Goal: Task Accomplishment & Management: Use online tool/utility

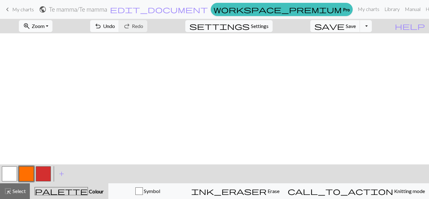
scroll to position [1516, 0]
click at [52, 28] on button "zoom_in Zoom Zoom" at bounding box center [36, 26] width 34 height 12
click at [42, 71] on button "50%" at bounding box center [44, 75] width 50 height 10
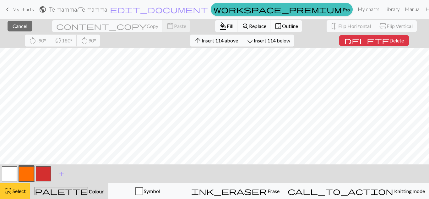
click at [8, 184] on button "highlight_alt Select Select" at bounding box center [15, 191] width 30 height 16
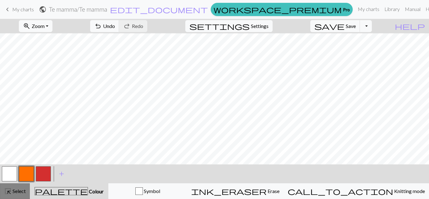
click at [17, 190] on span "Select" at bounding box center [19, 191] width 14 height 6
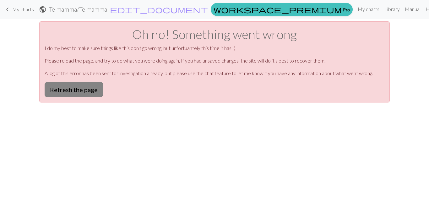
click at [87, 90] on button "Refresh the page" at bounding box center [74, 89] width 58 height 15
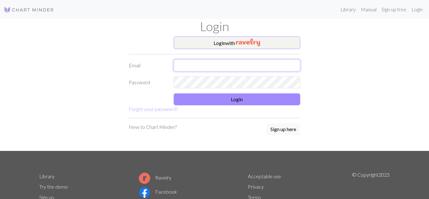
type input "aneolsbakk@gmail.com"
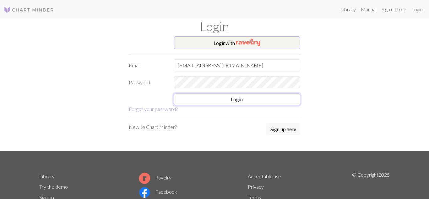
click at [241, 99] on button "Login" at bounding box center [237, 99] width 127 height 12
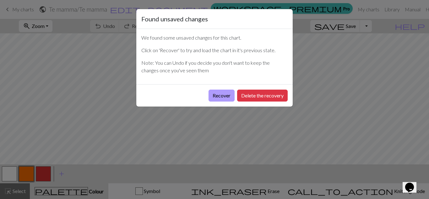
click at [212, 100] on button "Recover" at bounding box center [222, 96] width 26 height 12
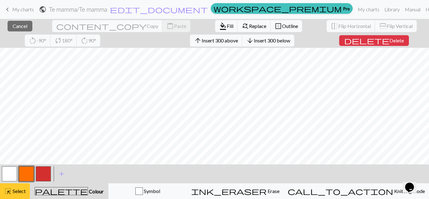
click at [16, 198] on button "highlight_alt Select Select" at bounding box center [15, 191] width 30 height 16
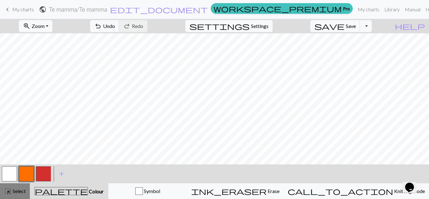
click at [15, 192] on span "Select" at bounding box center [19, 191] width 14 height 6
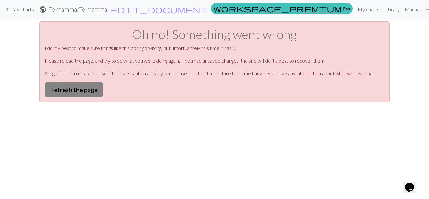
click at [89, 87] on button "Refresh the page" at bounding box center [74, 89] width 58 height 15
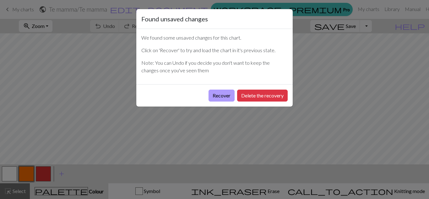
click at [225, 94] on button "Recover" at bounding box center [222, 96] width 26 height 12
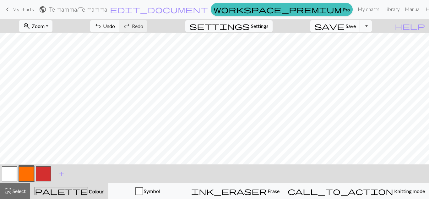
click at [346, 30] on button "save Save Save" at bounding box center [336, 26] width 50 height 12
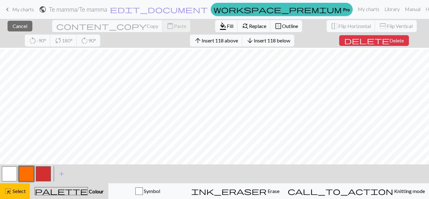
scroll to position [669, 0]
click at [344, 44] on span "delete" at bounding box center [366, 40] width 45 height 9
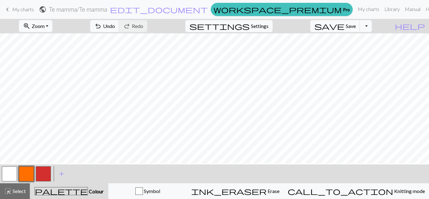
scroll to position [632, 0]
click at [30, 172] on button "button" at bounding box center [26, 173] width 15 height 15
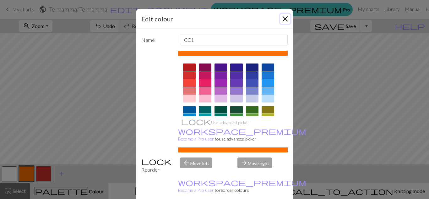
click at [286, 17] on button "Close" at bounding box center [285, 19] width 10 height 10
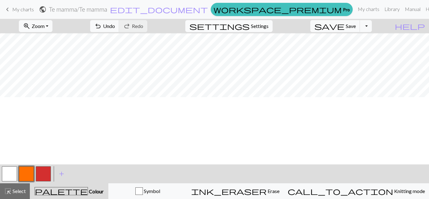
scroll to position [644, 0]
click at [45, 25] on span "Zoom" at bounding box center [38, 26] width 13 height 6
click at [50, 73] on button "50%" at bounding box center [44, 75] width 50 height 10
click at [45, 175] on button "button" at bounding box center [43, 173] width 15 height 15
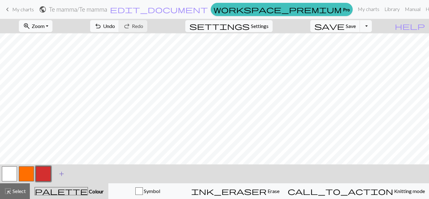
scroll to position [311, 0]
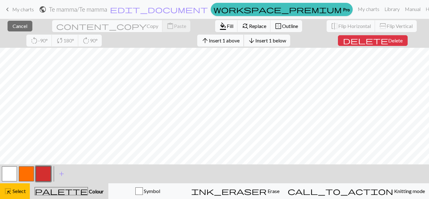
click at [209, 39] on span "Insert 1 above" at bounding box center [224, 40] width 31 height 6
click at [209, 41] on span "Insert 5 above" at bounding box center [224, 40] width 31 height 6
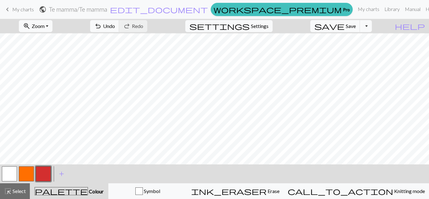
click at [25, 174] on button "button" at bounding box center [26, 173] width 15 height 15
click at [42, 168] on button "button" at bounding box center [43, 173] width 15 height 15
click at [12, 173] on button "button" at bounding box center [9, 173] width 15 height 15
click at [115, 26] on span "Undo" at bounding box center [109, 26] width 12 height 6
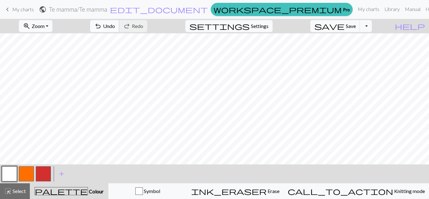
click at [115, 29] on span "Undo" at bounding box center [109, 26] width 12 height 6
click at [356, 25] on span "Save" at bounding box center [351, 26] width 10 height 6
click at [45, 27] on span "Zoom" at bounding box center [38, 26] width 13 height 6
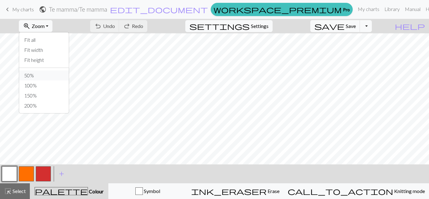
click at [56, 74] on button "50%" at bounding box center [44, 75] width 50 height 10
click at [372, 31] on button "Toggle Dropdown" at bounding box center [366, 26] width 12 height 12
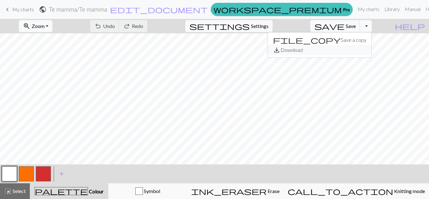
click at [360, 50] on button "save_alt Download" at bounding box center [320, 50] width 104 height 10
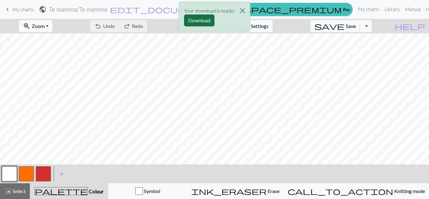
click at [197, 20] on button "Download" at bounding box center [199, 20] width 30 height 12
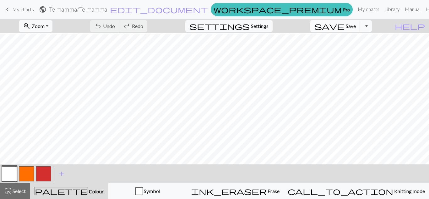
scroll to position [273, 0]
click at [139, 26] on div "undo Undo Undo redo Redo Redo" at bounding box center [118, 26] width 67 height 14
click at [145, 23] on div "undo Undo Undo redo Redo Redo" at bounding box center [118, 26] width 67 height 14
click at [146, 25] on div "undo Undo Undo redo Redo Redo" at bounding box center [118, 26] width 67 height 14
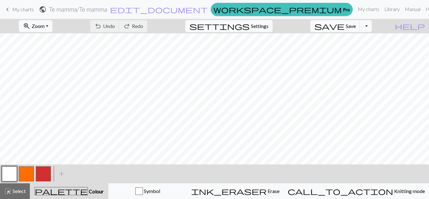
click at [146, 25] on div "undo Undo Undo redo Redo Redo" at bounding box center [118, 26] width 67 height 14
click at [152, 25] on div "undo Undo Undo redo Redo Redo" at bounding box center [118, 26] width 67 height 14
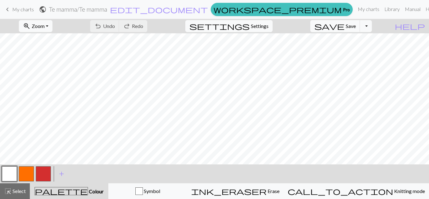
click at [147, 27] on div "undo Undo Undo redo Redo Redo" at bounding box center [118, 26] width 67 height 14
click at [152, 24] on div "undo Undo Undo redo Redo Redo" at bounding box center [118, 26] width 67 height 14
click at [372, 22] on button "Toggle Dropdown" at bounding box center [366, 26] width 12 height 12
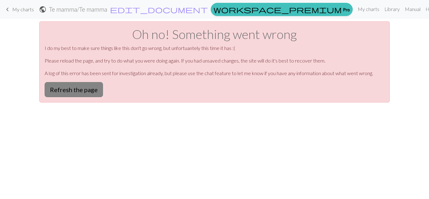
click at [88, 86] on button "Refresh the page" at bounding box center [74, 89] width 58 height 15
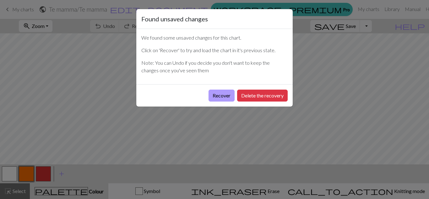
click at [223, 98] on button "Recover" at bounding box center [222, 96] width 26 height 12
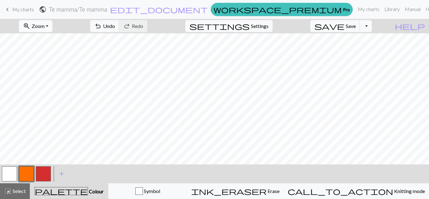
click at [45, 26] on span "Zoom" at bounding box center [38, 26] width 13 height 6
click at [53, 78] on button "50%" at bounding box center [44, 75] width 50 height 10
click at [115, 25] on span "Undo" at bounding box center [109, 26] width 12 height 6
click at [150, 25] on div "undo Undo Undo redo Redo Redo" at bounding box center [118, 26] width 67 height 14
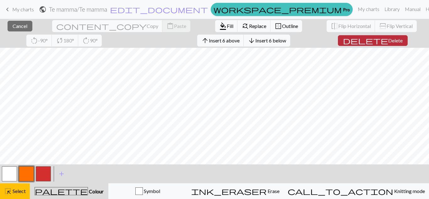
click at [343, 44] on span "delete" at bounding box center [365, 40] width 45 height 9
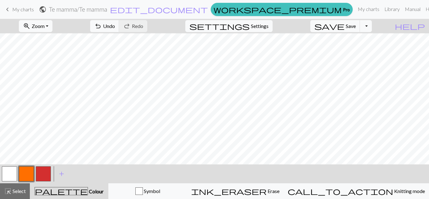
click at [40, 174] on button "button" at bounding box center [43, 173] width 15 height 15
click at [7, 171] on button "button" at bounding box center [9, 173] width 15 height 15
click at [25, 175] on button "button" at bounding box center [26, 173] width 15 height 15
click at [372, 23] on button "Toggle Dropdown" at bounding box center [366, 26] width 12 height 12
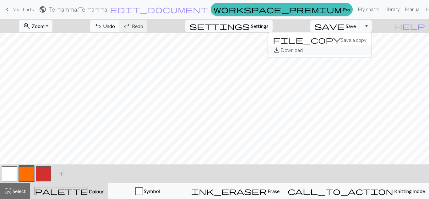
click at [361, 48] on button "save_alt Download" at bounding box center [320, 50] width 104 height 10
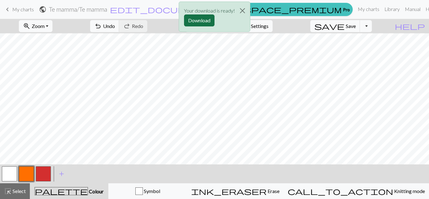
click at [194, 21] on button "Download" at bounding box center [199, 20] width 30 height 12
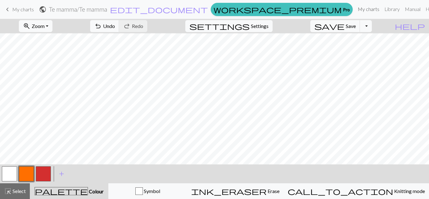
scroll to position [0, 0]
click at [44, 174] on button "button" at bounding box center [43, 173] width 15 height 15
click at [14, 174] on button "button" at bounding box center [9, 173] width 15 height 15
click at [119, 23] on button "undo Undo Undo" at bounding box center [104, 26] width 29 height 12
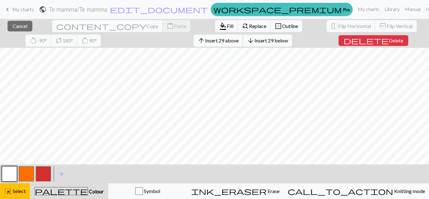
click at [194, 43] on button "arrow_upward Insert 29 above" at bounding box center [219, 41] width 50 height 12
click at [27, 174] on button "button" at bounding box center [26, 173] width 15 height 15
click at [219, 28] on span "format_color_fill" at bounding box center [223, 26] width 8 height 9
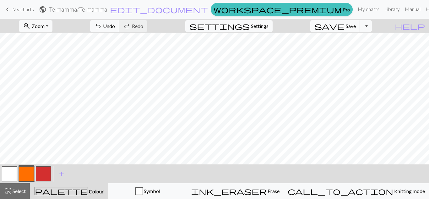
click at [45, 171] on button "button" at bounding box center [43, 173] width 15 height 15
click at [10, 176] on button "button" at bounding box center [9, 173] width 15 height 15
click at [115, 26] on span "Undo" at bounding box center [109, 26] width 12 height 6
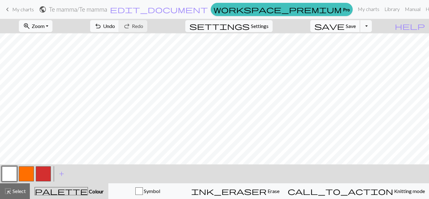
click at [345, 29] on span "save" at bounding box center [330, 26] width 30 height 9
click at [372, 26] on button "Toggle Dropdown" at bounding box center [366, 26] width 12 height 12
click at [352, 52] on button "save_alt Download" at bounding box center [320, 50] width 104 height 10
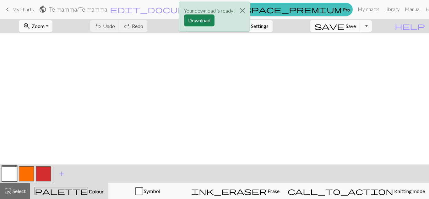
scroll to position [0, 0]
click at [208, 17] on button "Download" at bounding box center [199, 20] width 30 height 12
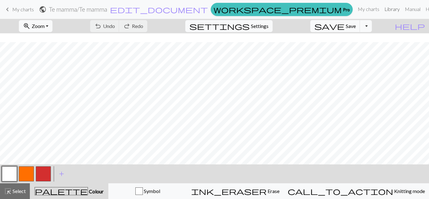
scroll to position [110, 0]
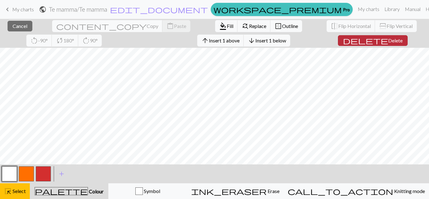
click at [388, 42] on span "Delete" at bounding box center [395, 40] width 14 height 6
click at [343, 44] on span "delete" at bounding box center [365, 40] width 45 height 9
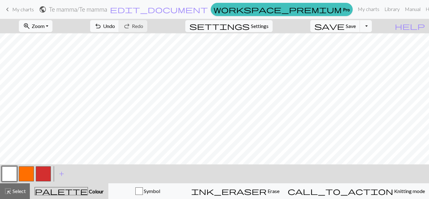
click at [40, 171] on button "button" at bounding box center [43, 173] width 15 height 15
click at [9, 172] on button "button" at bounding box center [9, 173] width 15 height 15
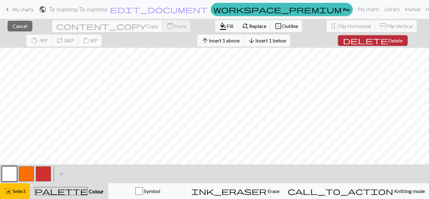
click at [343, 42] on span "delete" at bounding box center [365, 40] width 45 height 9
click at [388, 42] on span "Delete" at bounding box center [395, 40] width 14 height 6
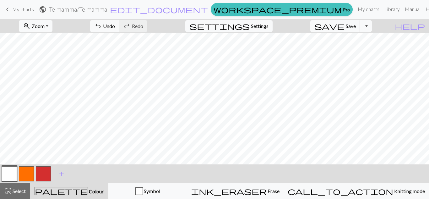
click at [47, 179] on button "button" at bounding box center [43, 173] width 15 height 15
click at [10, 172] on button "button" at bounding box center [9, 173] width 15 height 15
click at [356, 27] on span "Save" at bounding box center [351, 26] width 10 height 6
click at [372, 27] on button "Toggle Dropdown" at bounding box center [366, 26] width 12 height 12
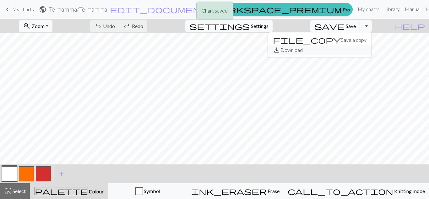
click at [360, 48] on button "save_alt Download" at bounding box center [320, 50] width 104 height 10
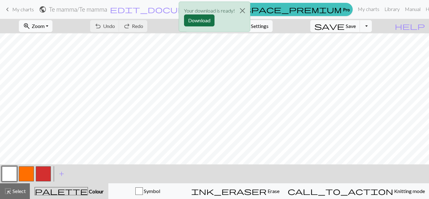
click at [204, 19] on button "Download" at bounding box center [199, 20] width 30 height 12
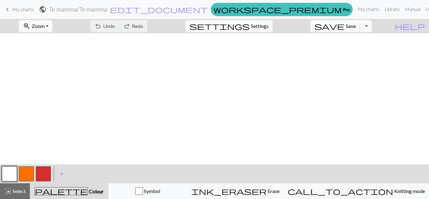
scroll to position [542, 0]
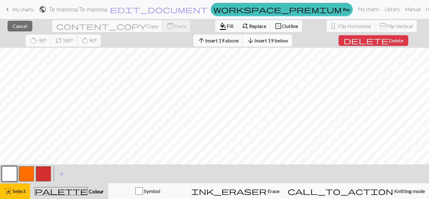
click at [255, 42] on span "Insert 19 below" at bounding box center [272, 40] width 34 height 6
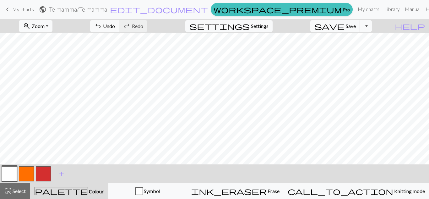
scroll to position [601, 0]
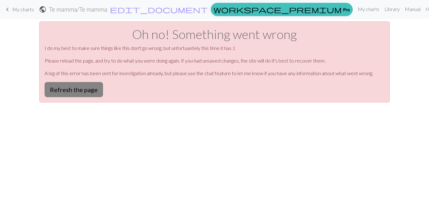
click at [84, 87] on button "Refresh the page" at bounding box center [74, 89] width 58 height 15
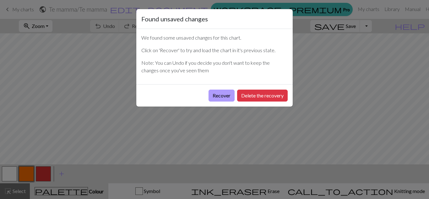
click at [219, 92] on button "Recover" at bounding box center [222, 96] width 26 height 12
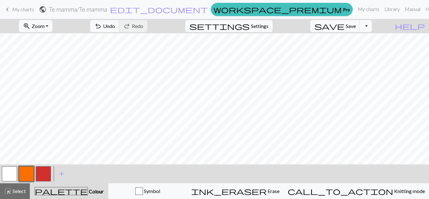
scroll to position [1271, 0]
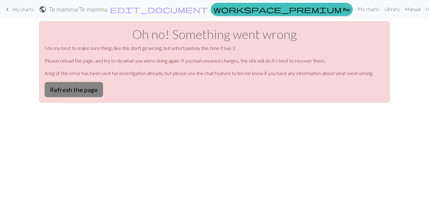
click at [80, 91] on button "Refresh the page" at bounding box center [74, 89] width 58 height 15
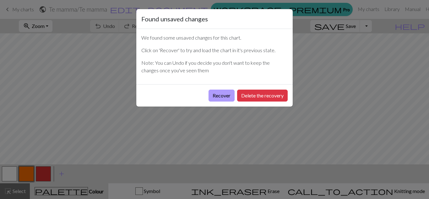
click at [210, 98] on button "Recover" at bounding box center [222, 96] width 26 height 12
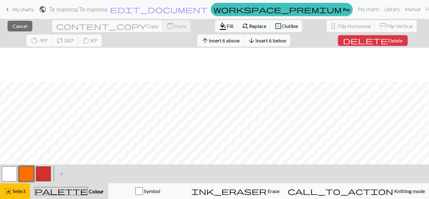
scroll to position [1332, 0]
click at [219, 26] on span "format_color_fill" at bounding box center [223, 26] width 8 height 9
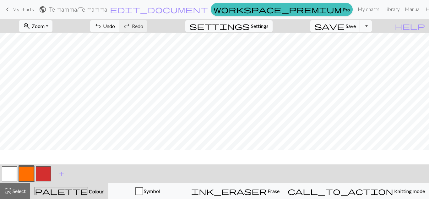
scroll to position [1318, 0]
click at [49, 175] on button "button" at bounding box center [43, 173] width 15 height 15
click at [14, 180] on button "button" at bounding box center [9, 173] width 15 height 15
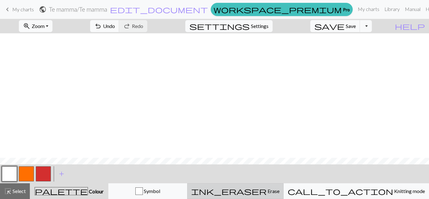
scroll to position [1318, 0]
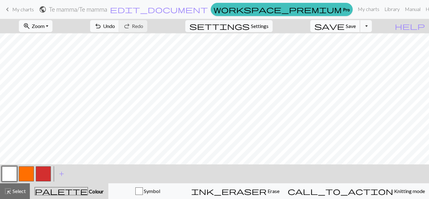
click at [345, 27] on span "save" at bounding box center [330, 26] width 30 height 9
click at [372, 27] on button "Toggle Dropdown" at bounding box center [366, 26] width 12 height 12
click at [360, 47] on button "save_alt Download" at bounding box center [320, 50] width 104 height 10
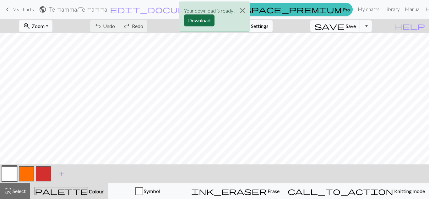
click at [206, 18] on button "Download" at bounding box center [199, 20] width 30 height 12
